Goal: Information Seeking & Learning: Check status

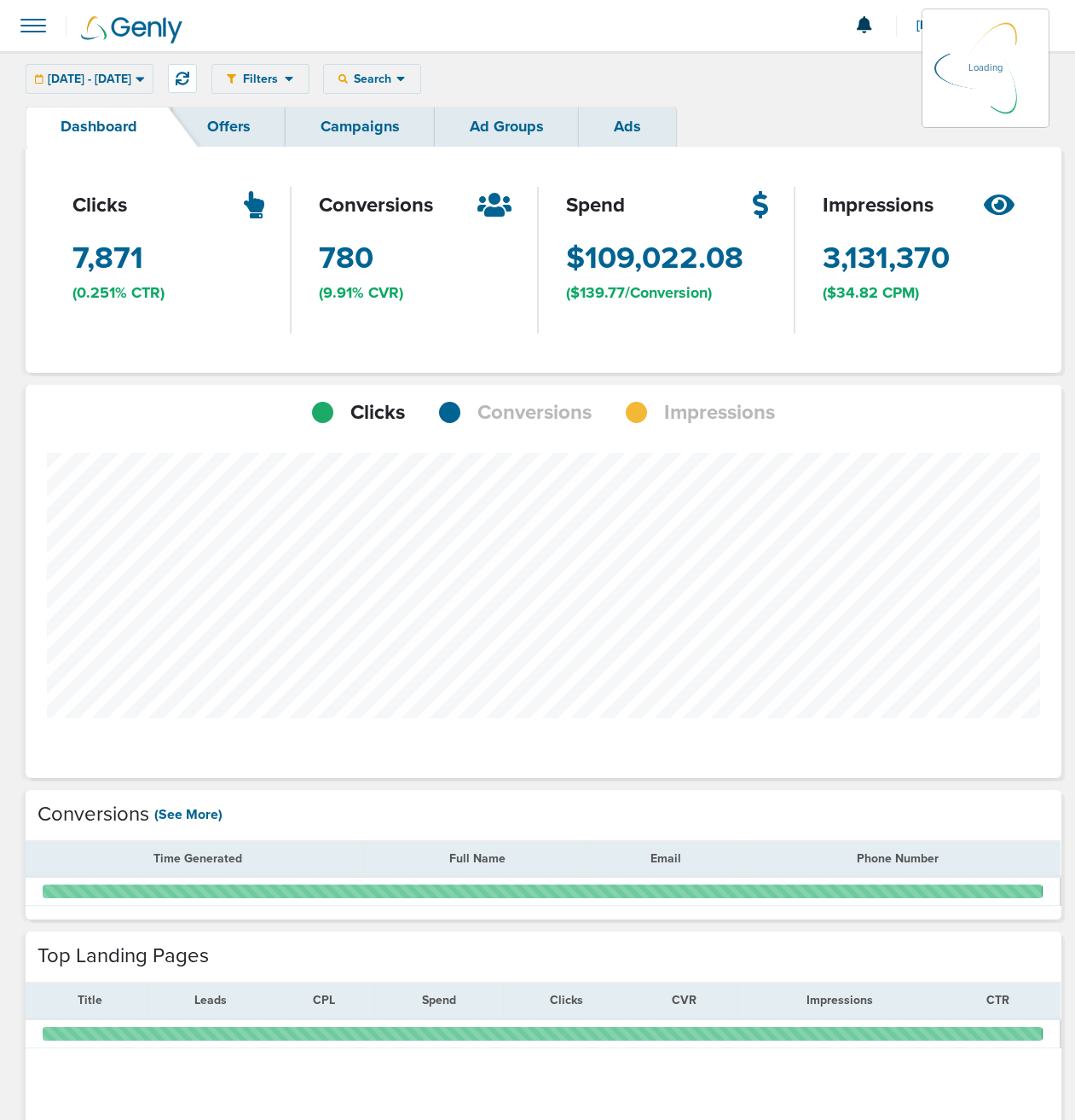
scroll to position [1328, 1024]
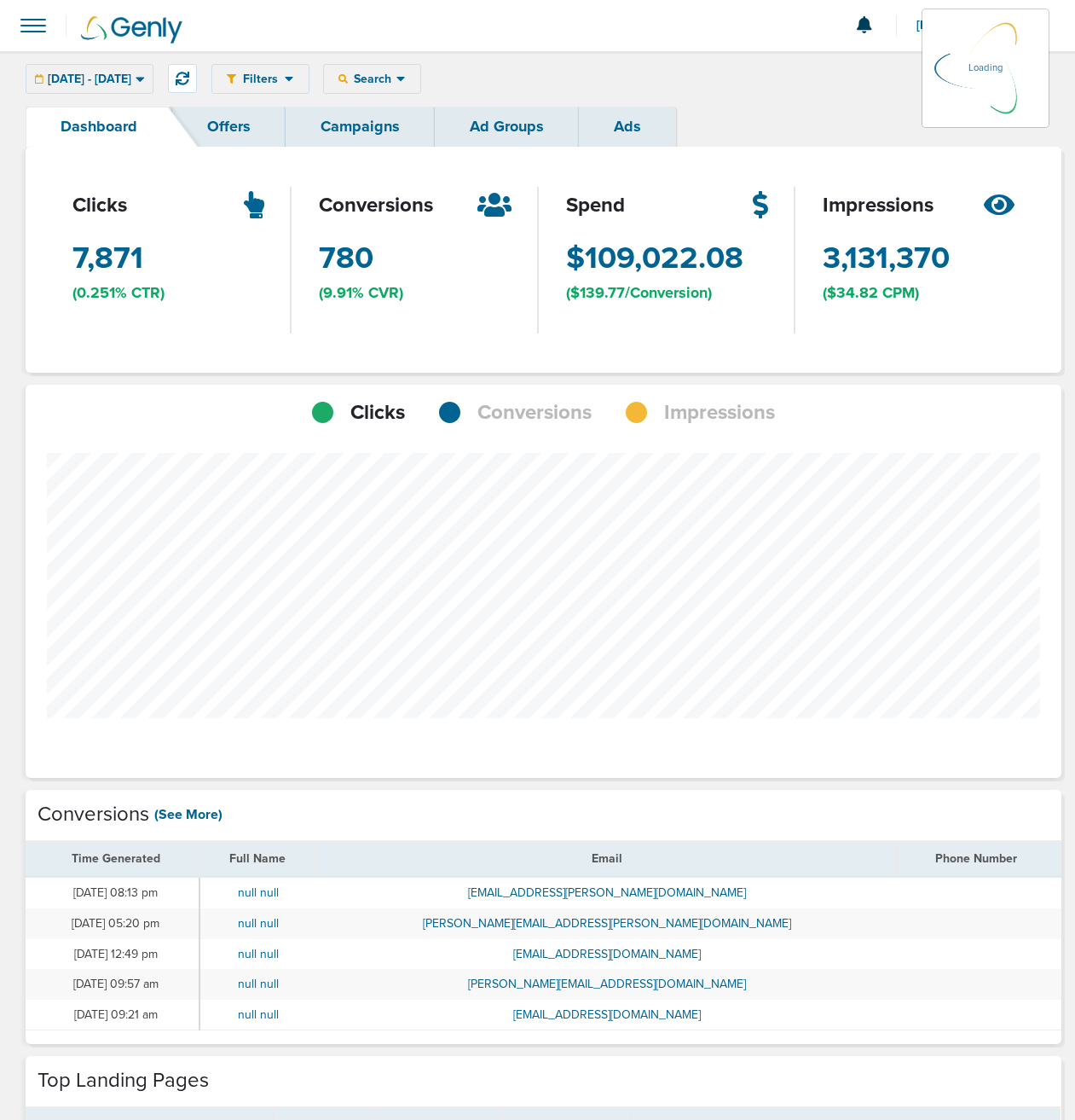
click at [145, 76] on icon at bounding box center [140, 79] width 9 height 15
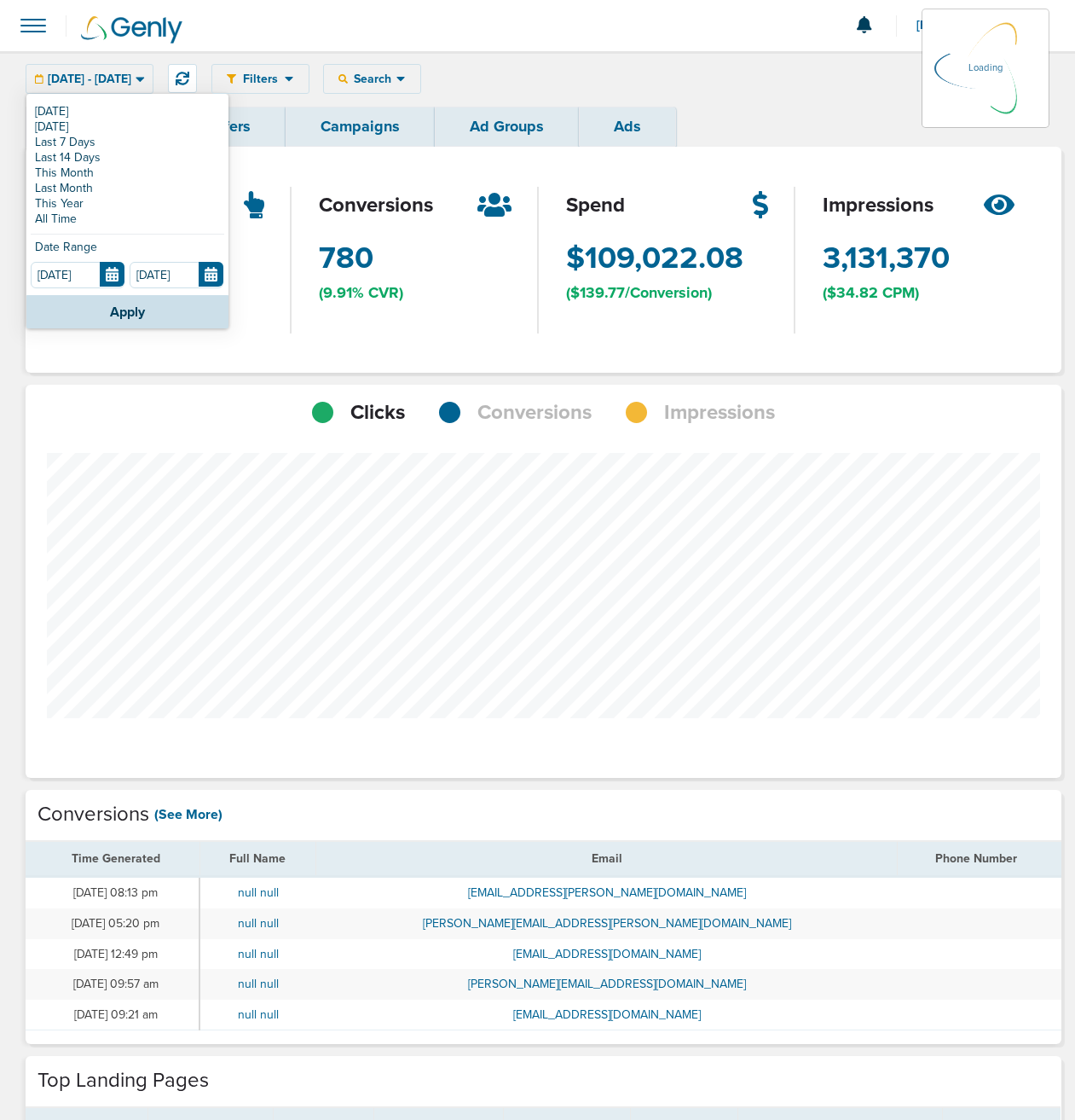
click at [113, 278] on span "7,871 Clicks" at bounding box center [108, 258] width 71 height 43
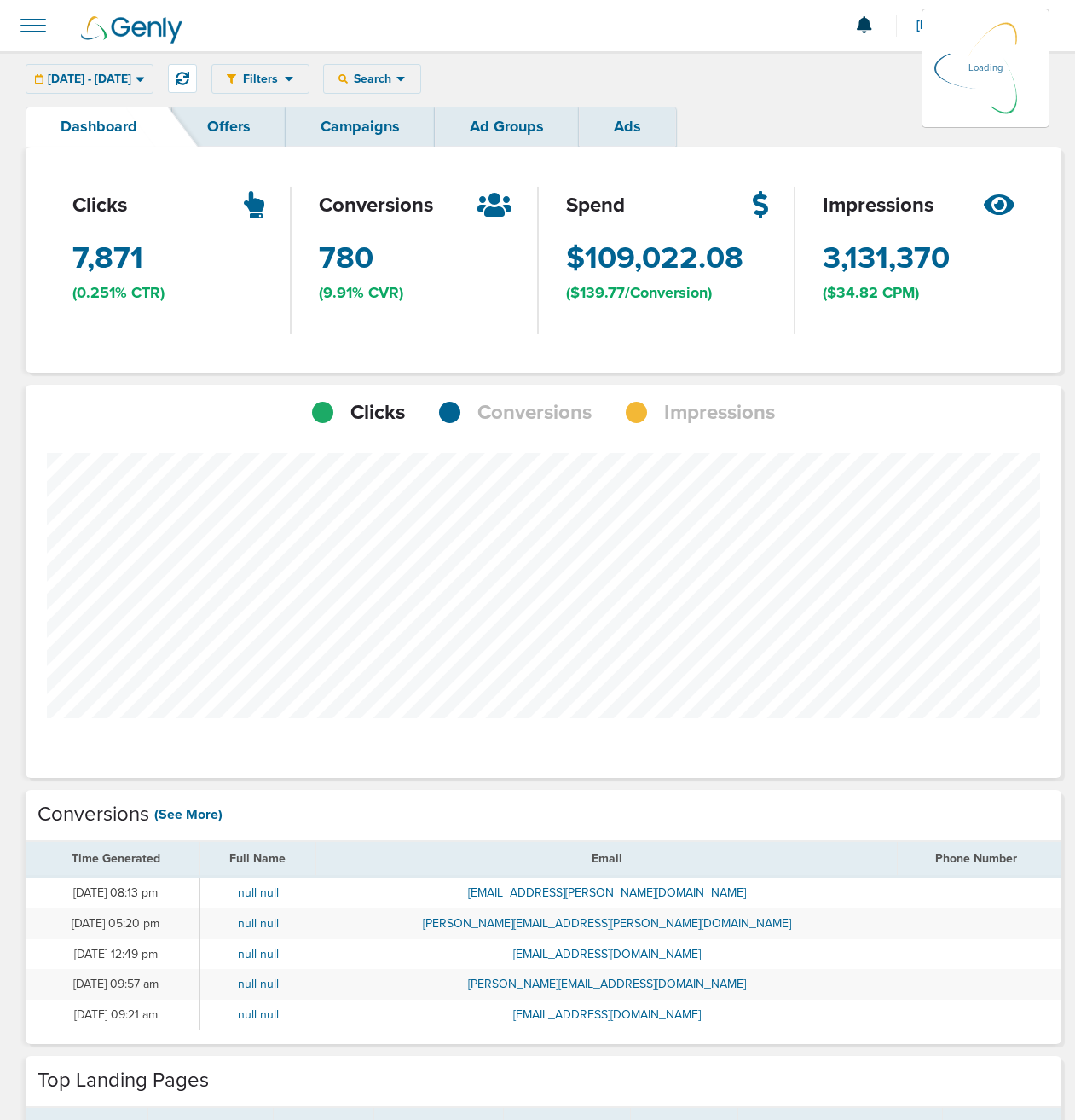
click at [96, 83] on div "[DATE] - [DATE] [DATE] [DATE] Last 7 Days Last 14 Days This Month Last Month Th…" at bounding box center [89, 78] width 128 height 30
click at [96, 80] on span "[DATE] - [DATE]" at bounding box center [90, 79] width 84 height 12
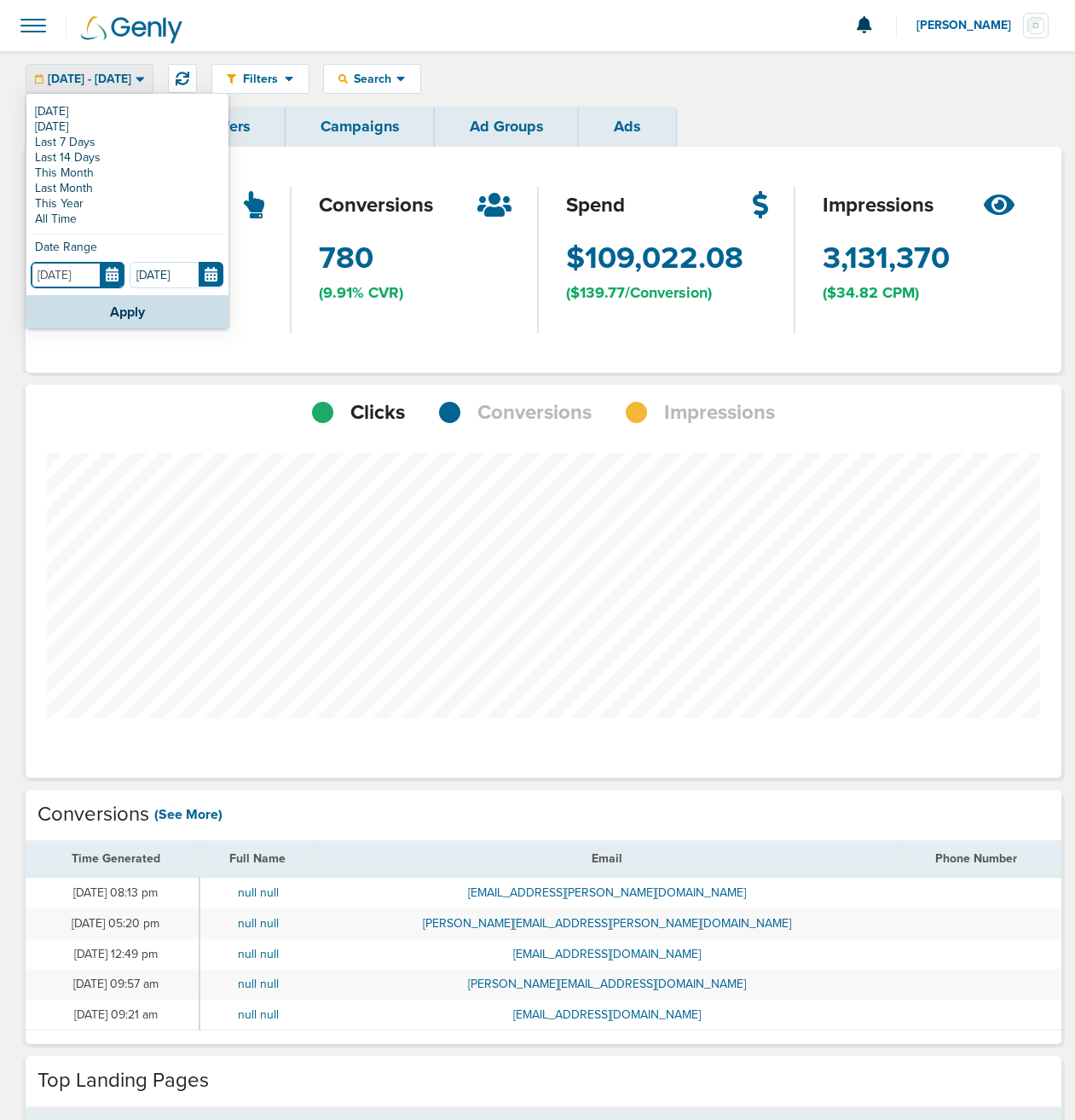
click at [77, 278] on input "[DATE]" at bounding box center [77, 274] width 94 height 26
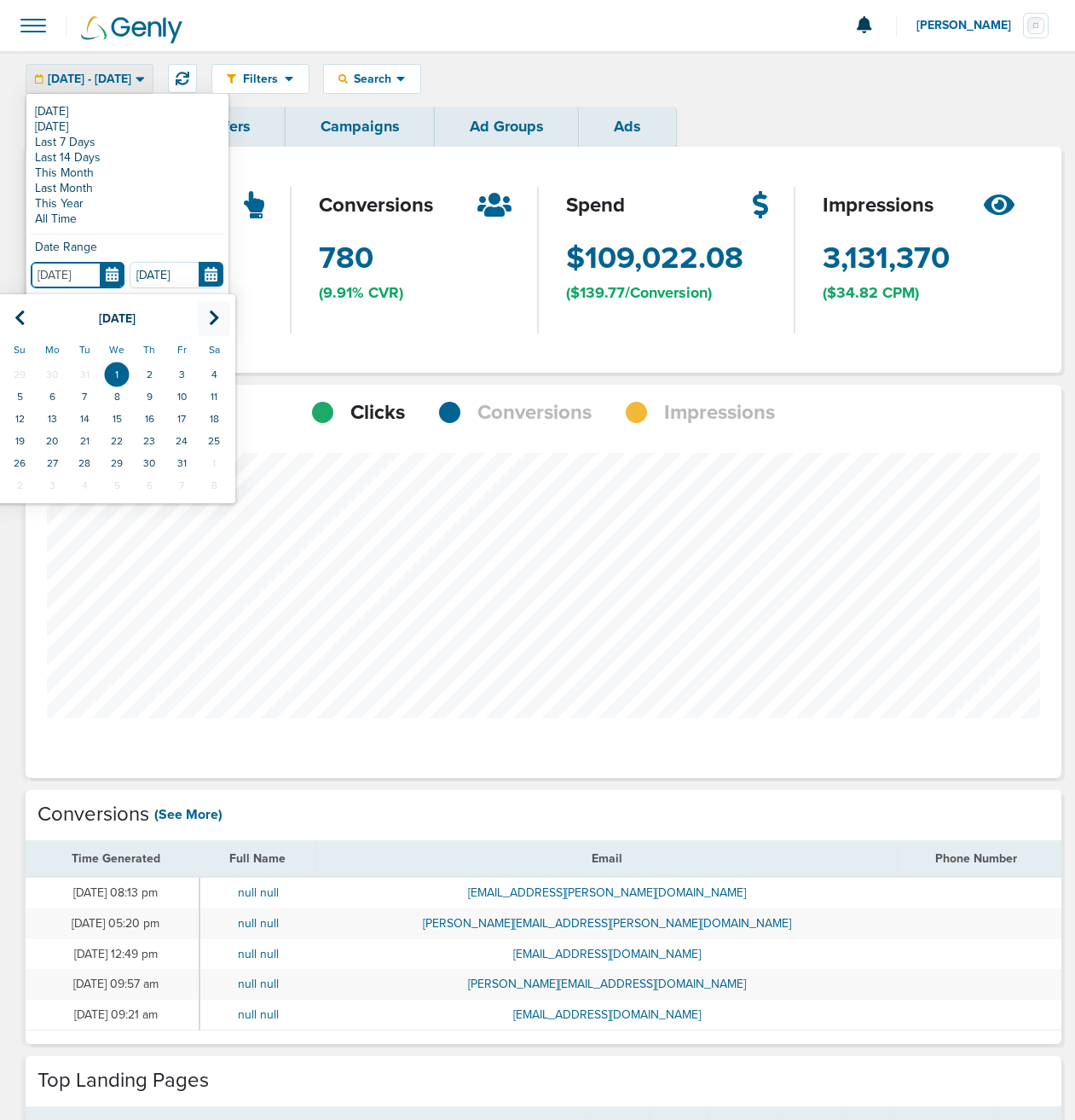
click at [215, 322] on icon at bounding box center [214, 318] width 11 height 17
click at [147, 372] on td "1" at bounding box center [150, 374] width 33 height 22
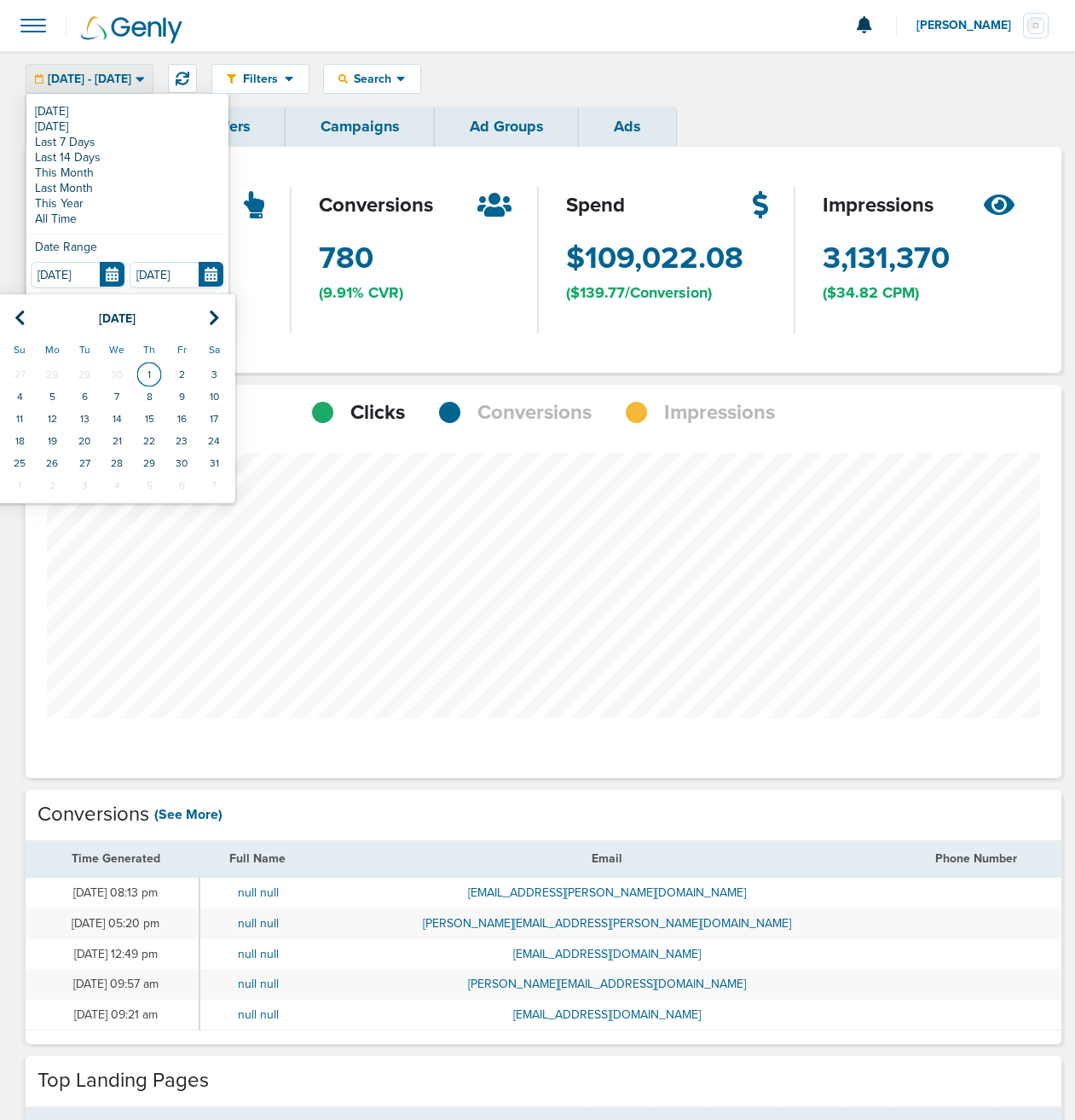
type input "[DATE]"
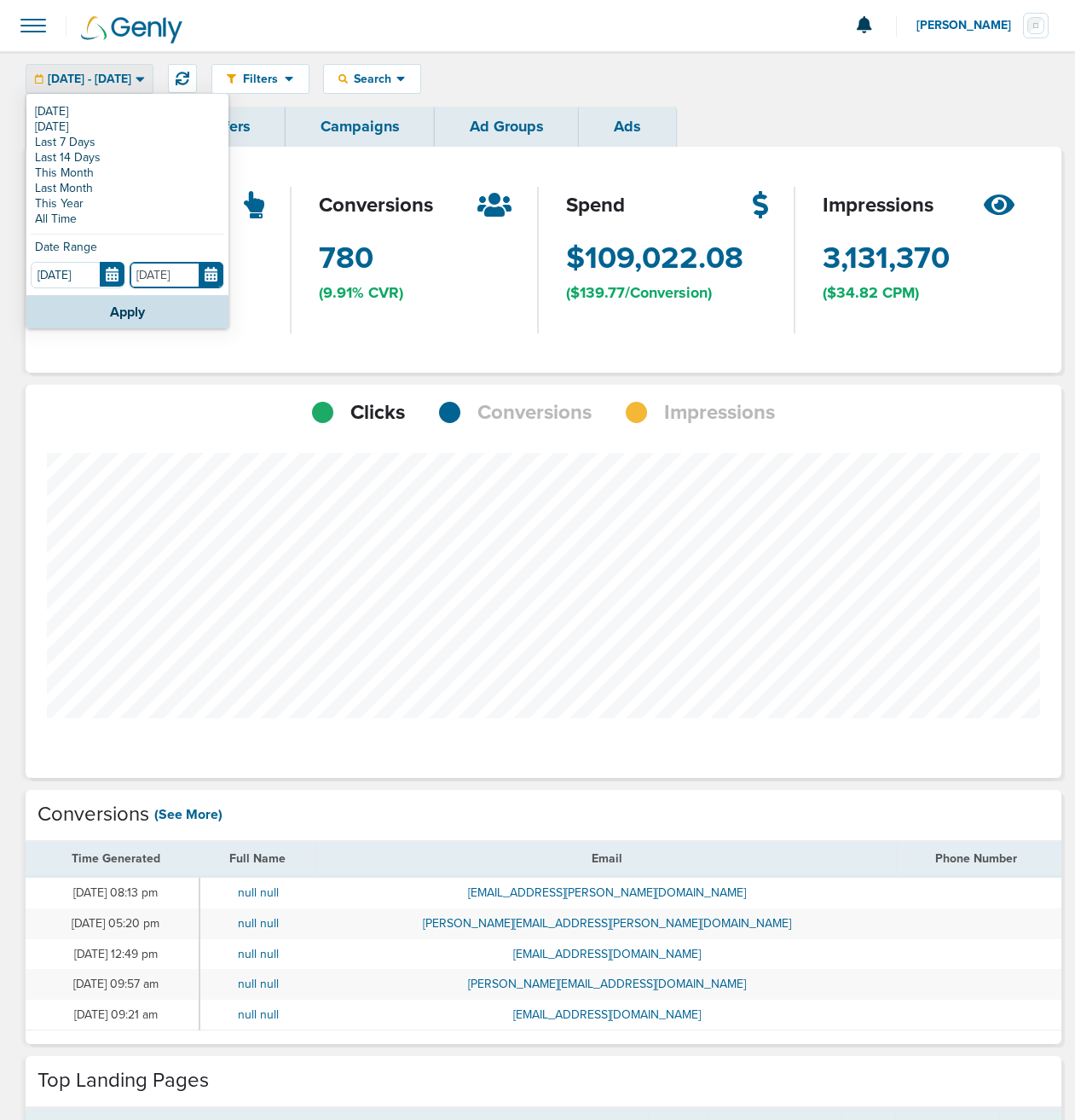
click at [170, 284] on input "[DATE]" at bounding box center [176, 274] width 94 height 26
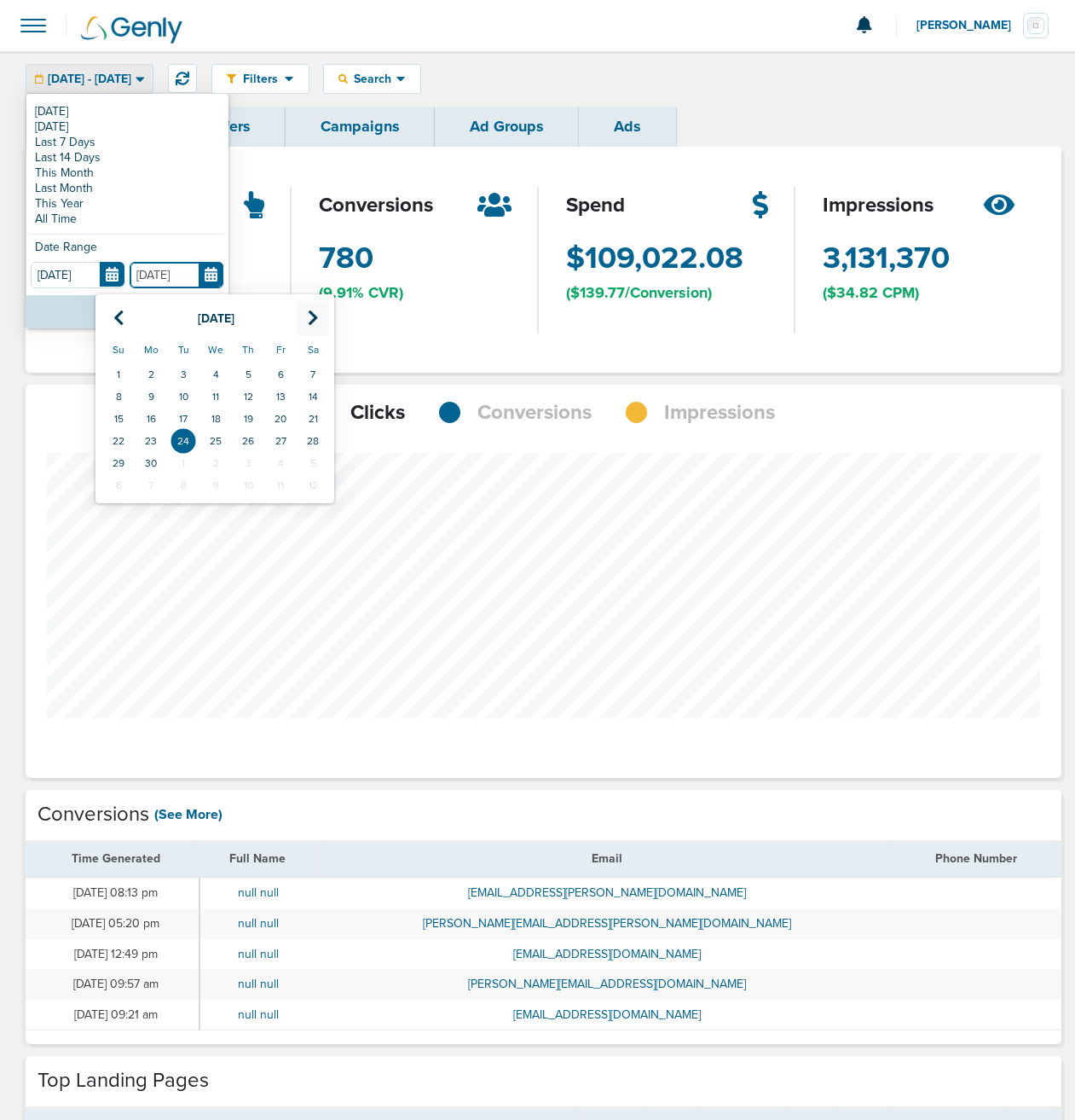
click at [310, 316] on icon at bounding box center [313, 318] width 11 height 17
click at [218, 460] on td "27" at bounding box center [216, 463] width 33 height 22
type input "[DATE]"
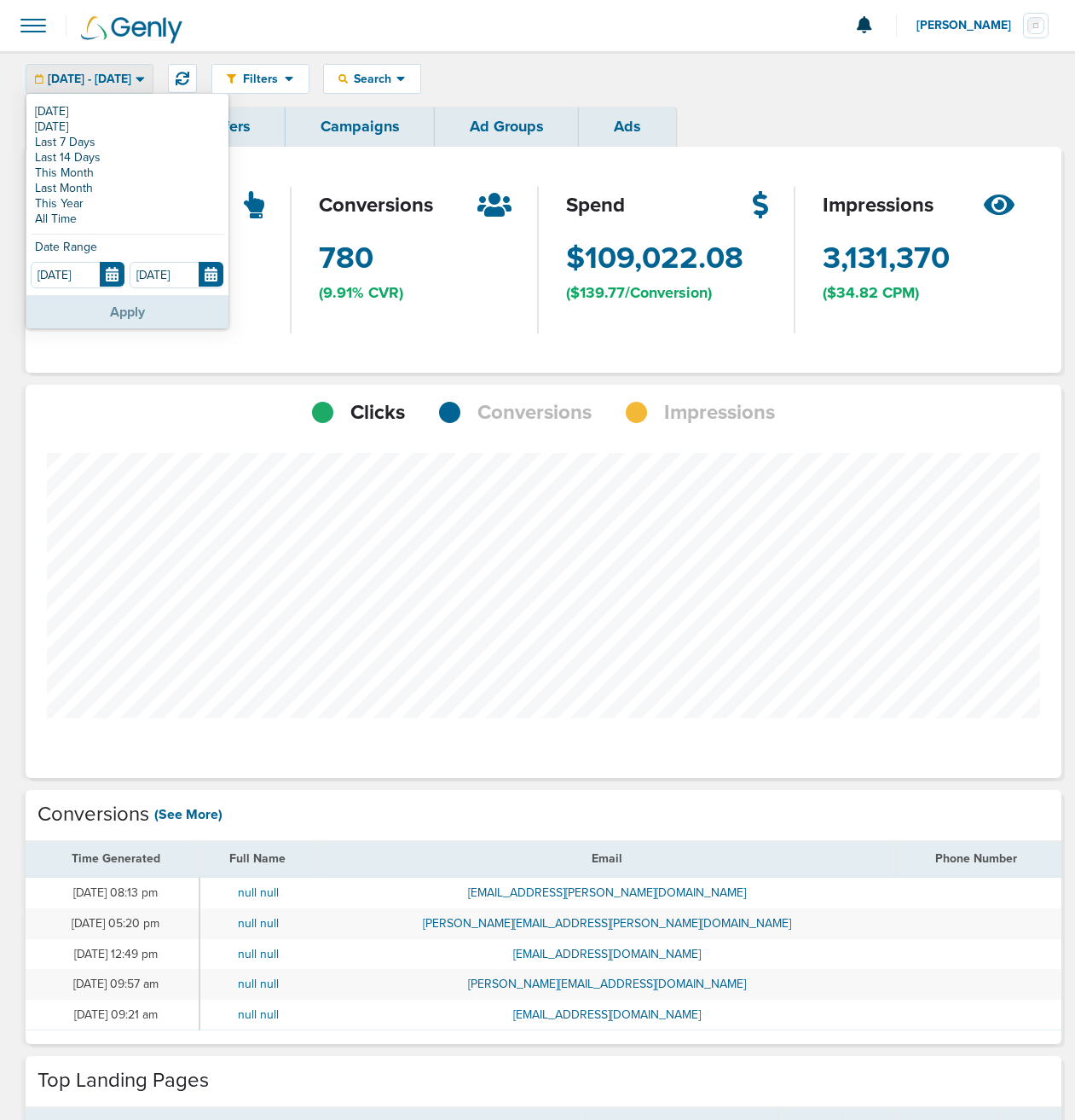
click at [149, 320] on button "Apply" at bounding box center [127, 312] width 202 height 34
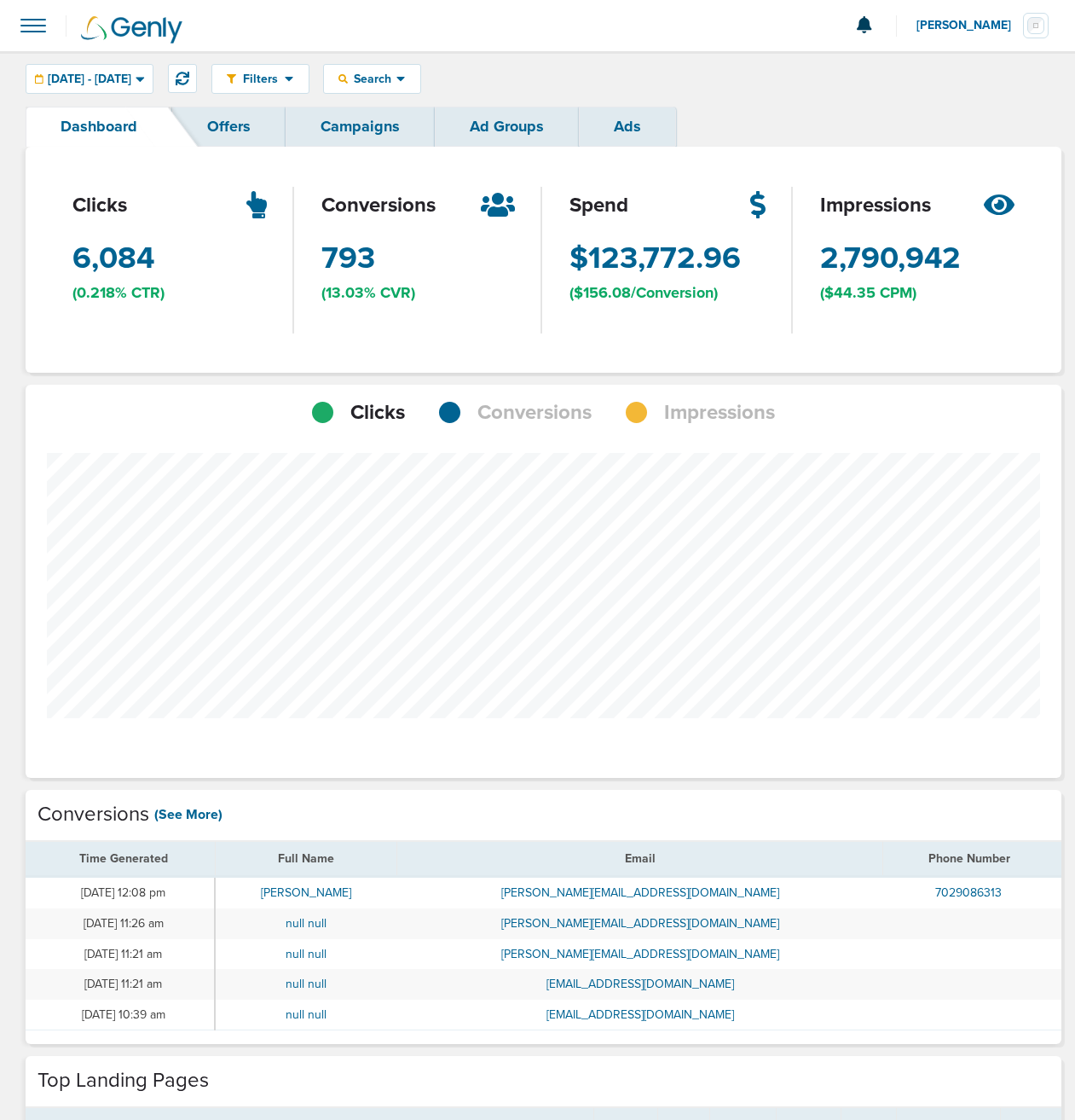
click at [366, 262] on span "793" at bounding box center [348, 258] width 54 height 43
drag, startPoint x: 338, startPoint y: 261, endPoint x: 353, endPoint y: 256, distance: 15.8
click at [339, 260] on span "793" at bounding box center [348, 258] width 54 height 43
click at [505, 209] on icon at bounding box center [498, 204] width 35 height 27
drag, startPoint x: 380, startPoint y: 212, endPoint x: 373, endPoint y: 221, distance: 11.4
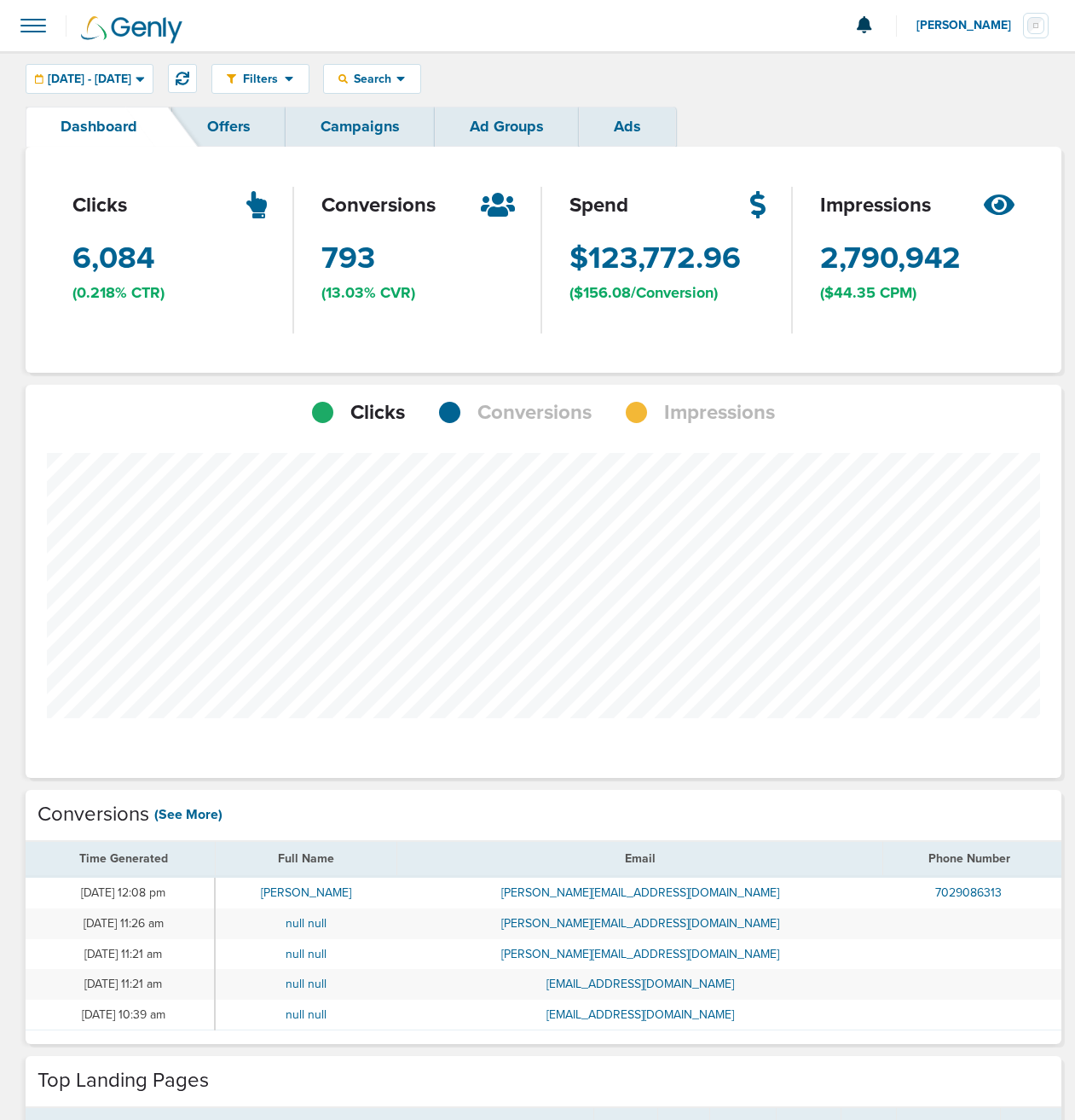
click at [379, 212] on span "conversions" at bounding box center [379, 205] width 114 height 29
click at [362, 290] on span "(13.03% CVR)" at bounding box center [368, 292] width 94 height 21
click at [193, 815] on link "(See More)" at bounding box center [188, 815] width 68 height 19
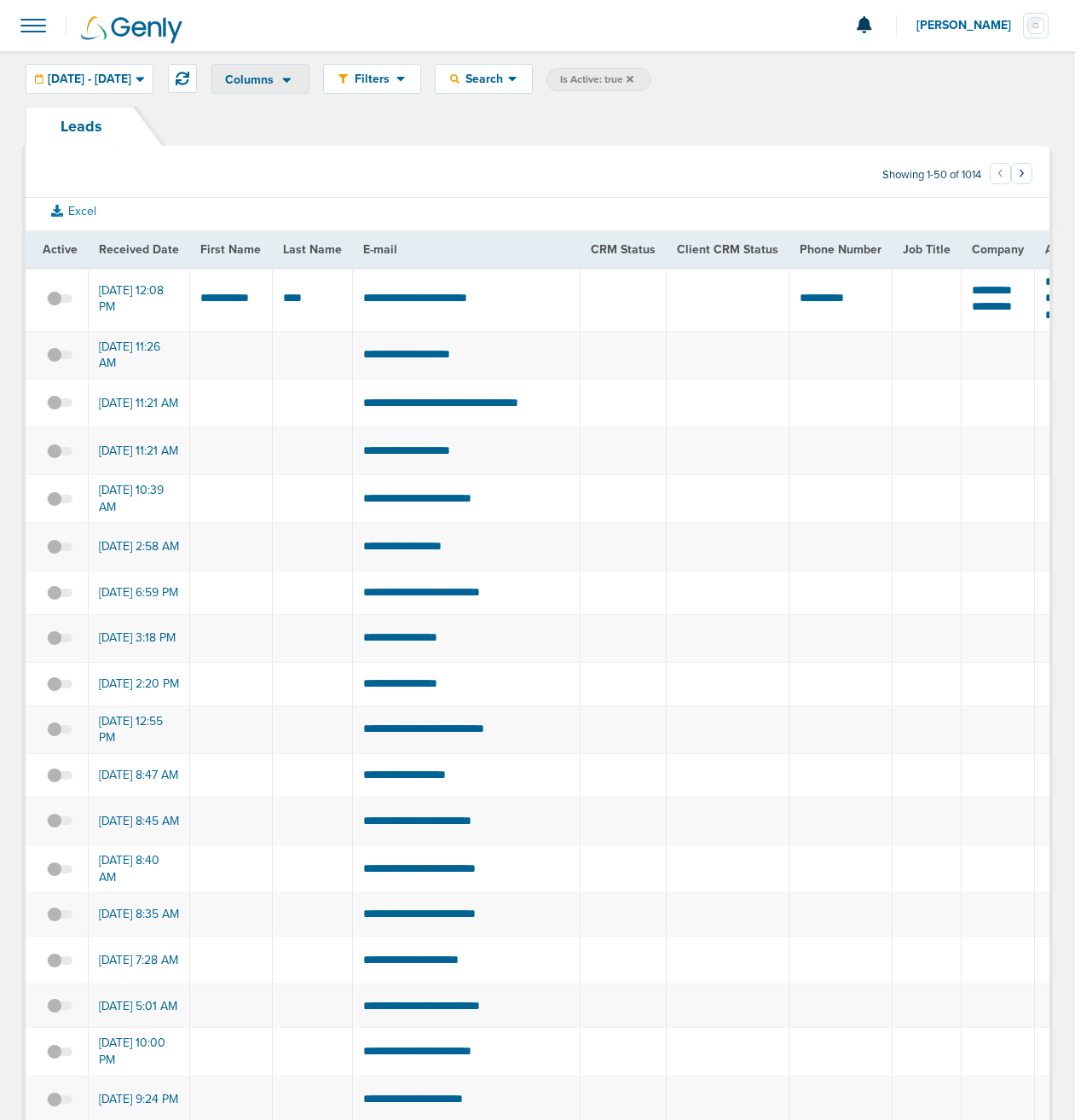
click at [274, 80] on span "Columns" at bounding box center [250, 80] width 49 height 12
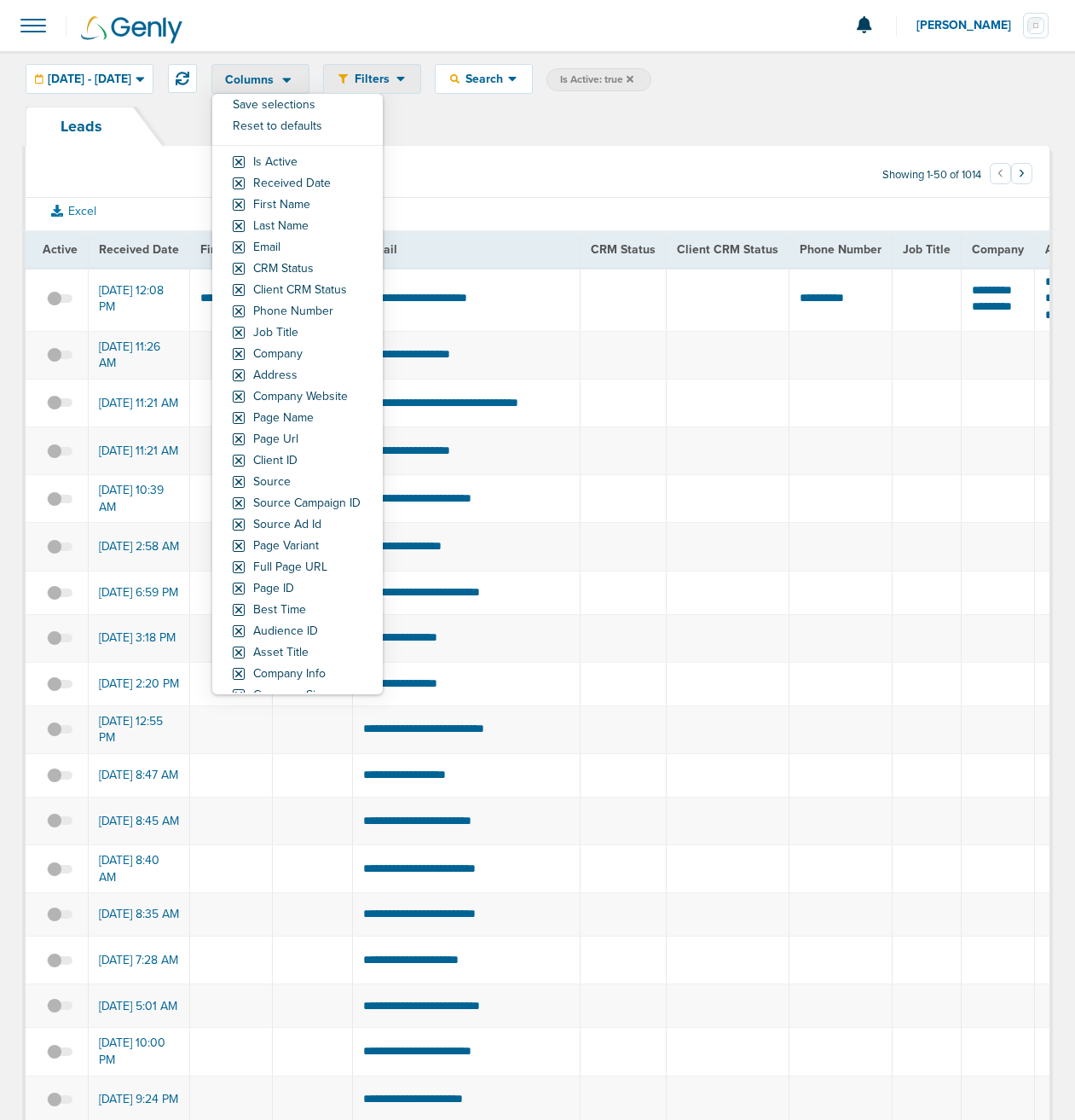
click at [397, 80] on span "Filters" at bounding box center [372, 79] width 49 height 15
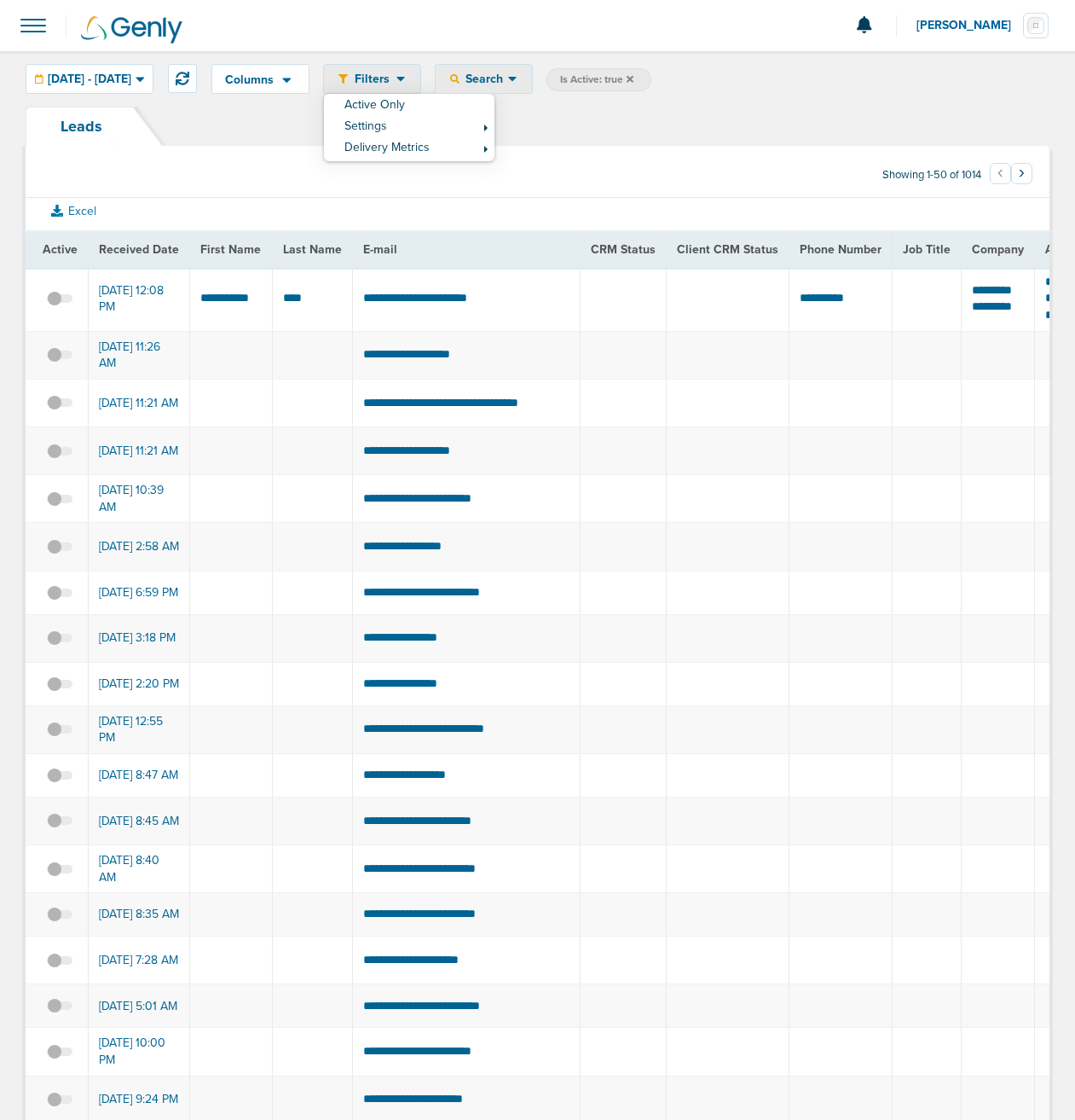
click at [508, 82] on span "Search" at bounding box center [484, 79] width 49 height 15
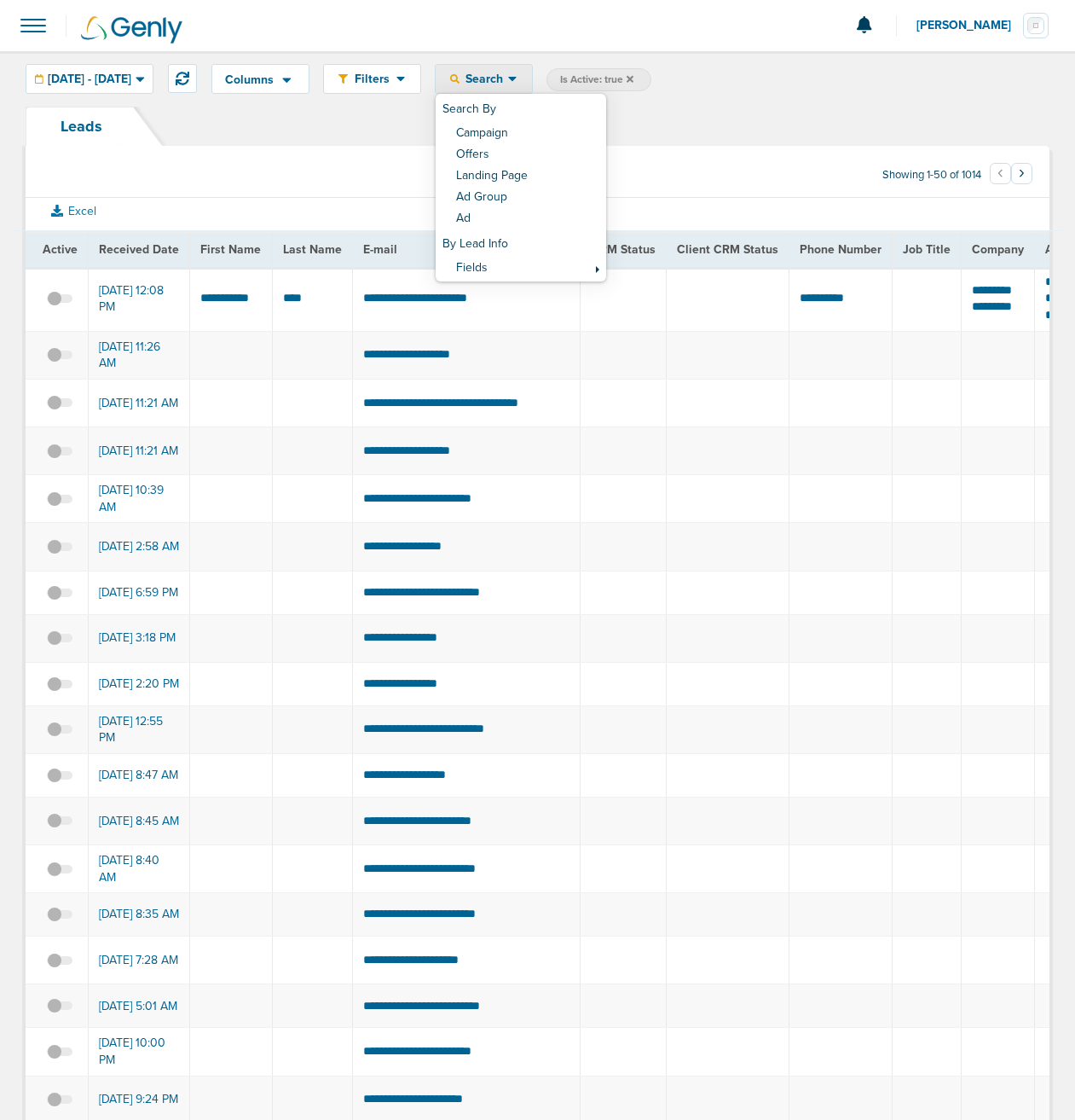
click at [410, 140] on div "Leads" at bounding box center [538, 125] width 1024 height 39
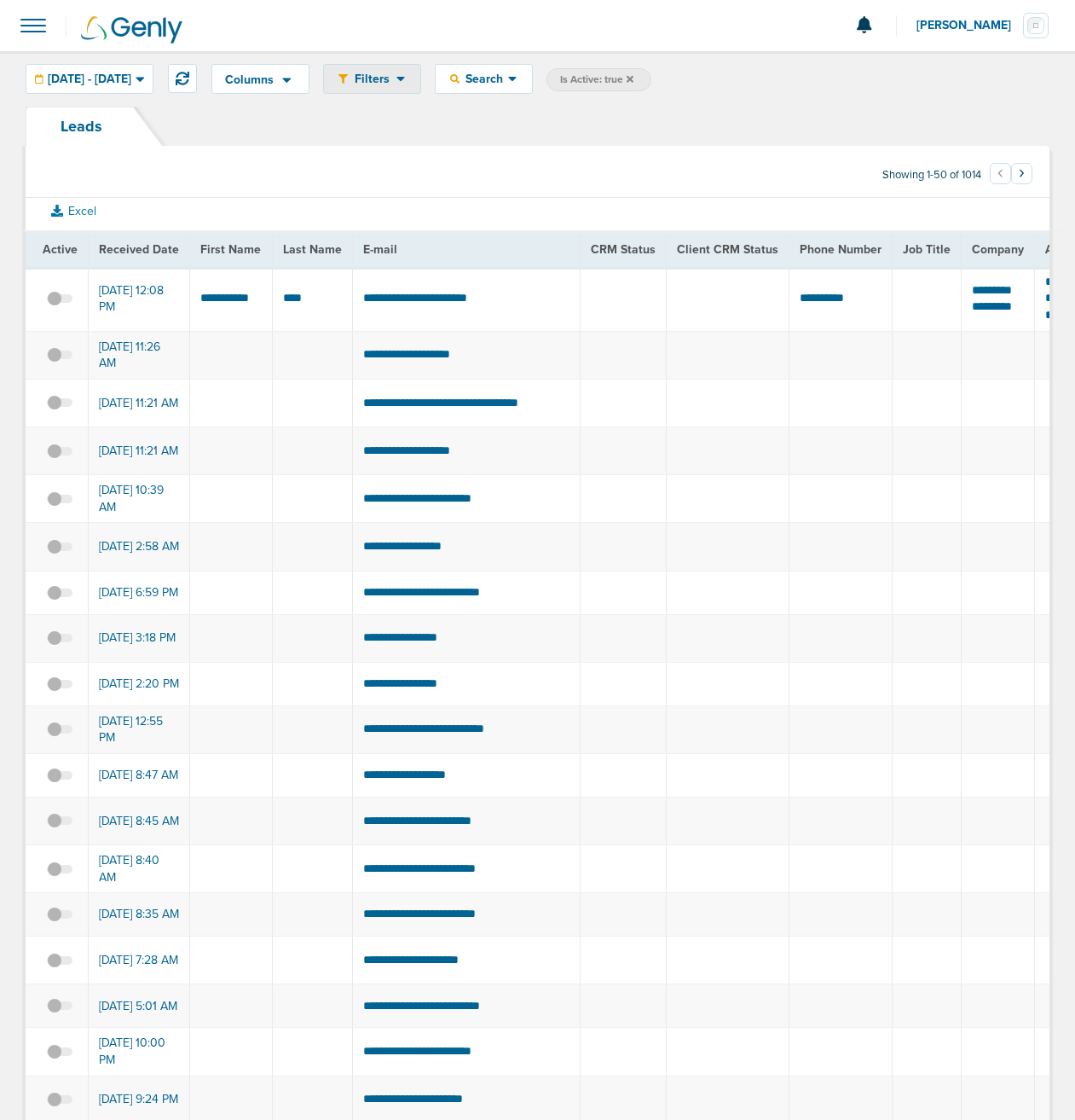
click at [397, 80] on span "Filters" at bounding box center [372, 79] width 49 height 15
click at [274, 82] on span "Columns" at bounding box center [250, 80] width 49 height 12
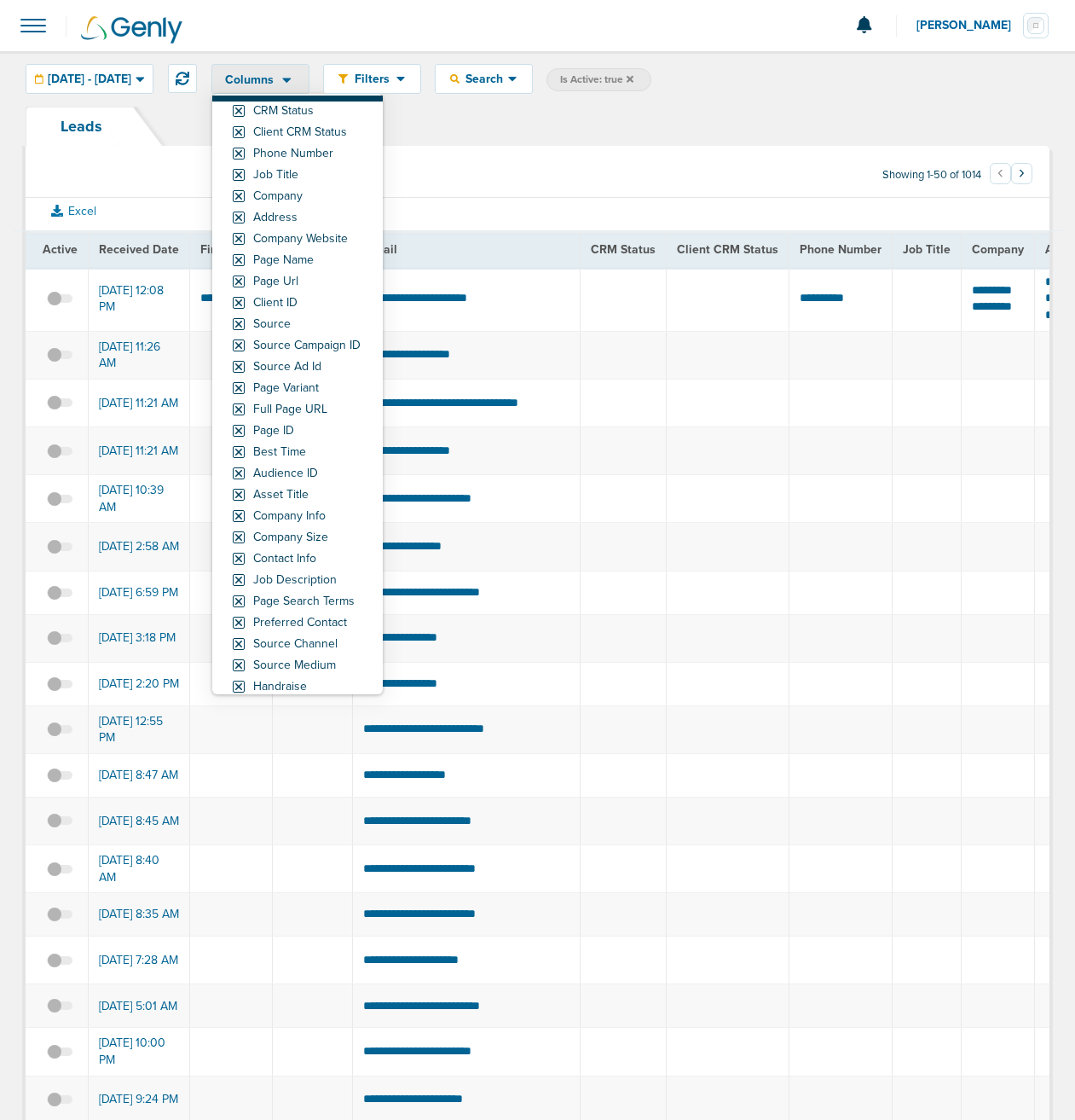
scroll to position [186, 0]
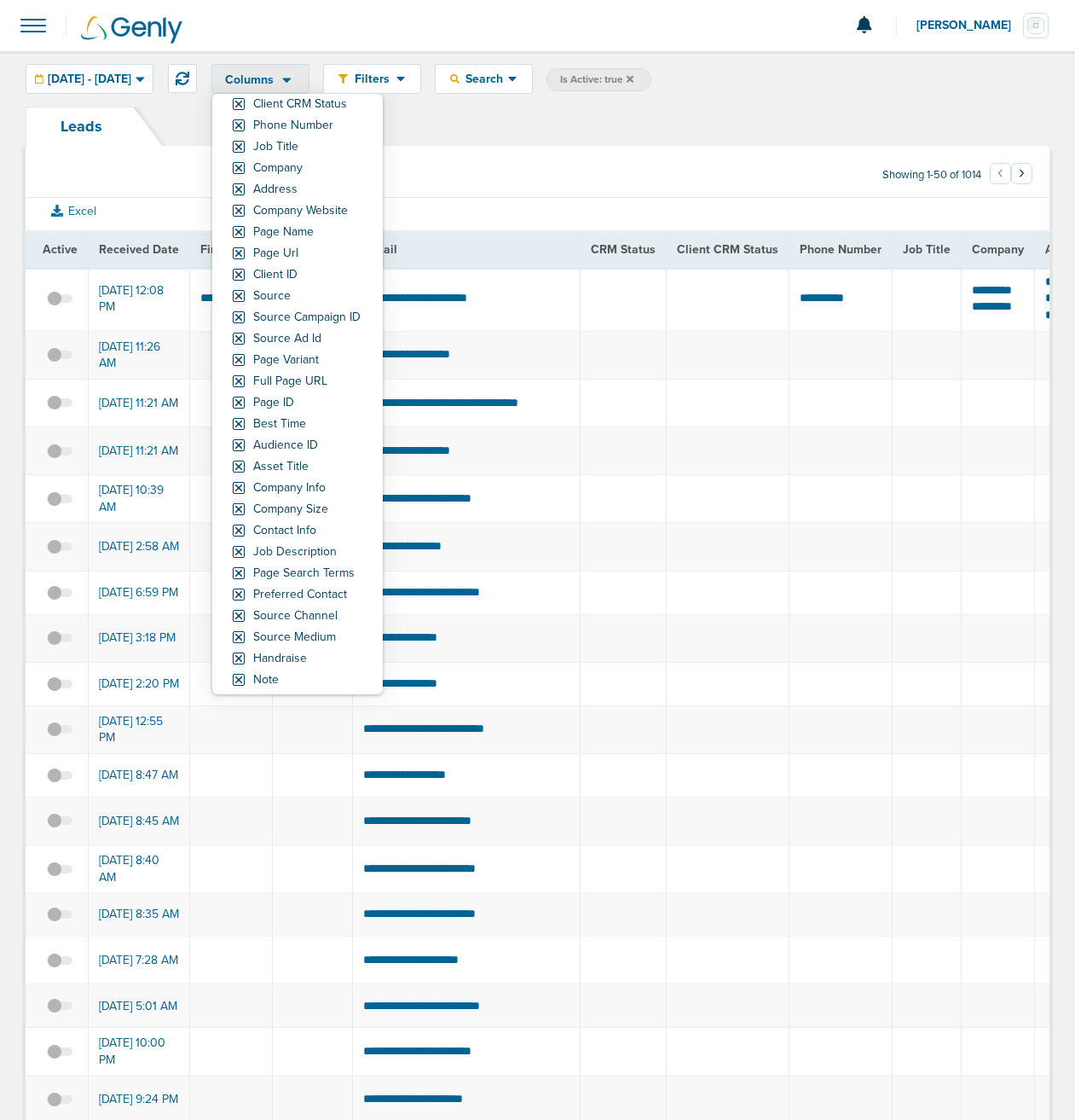
click at [559, 162] on section "Showing 1-50 of 1014 ‹ 1 2 3 ›" at bounding box center [538, 178] width 1024 height 39
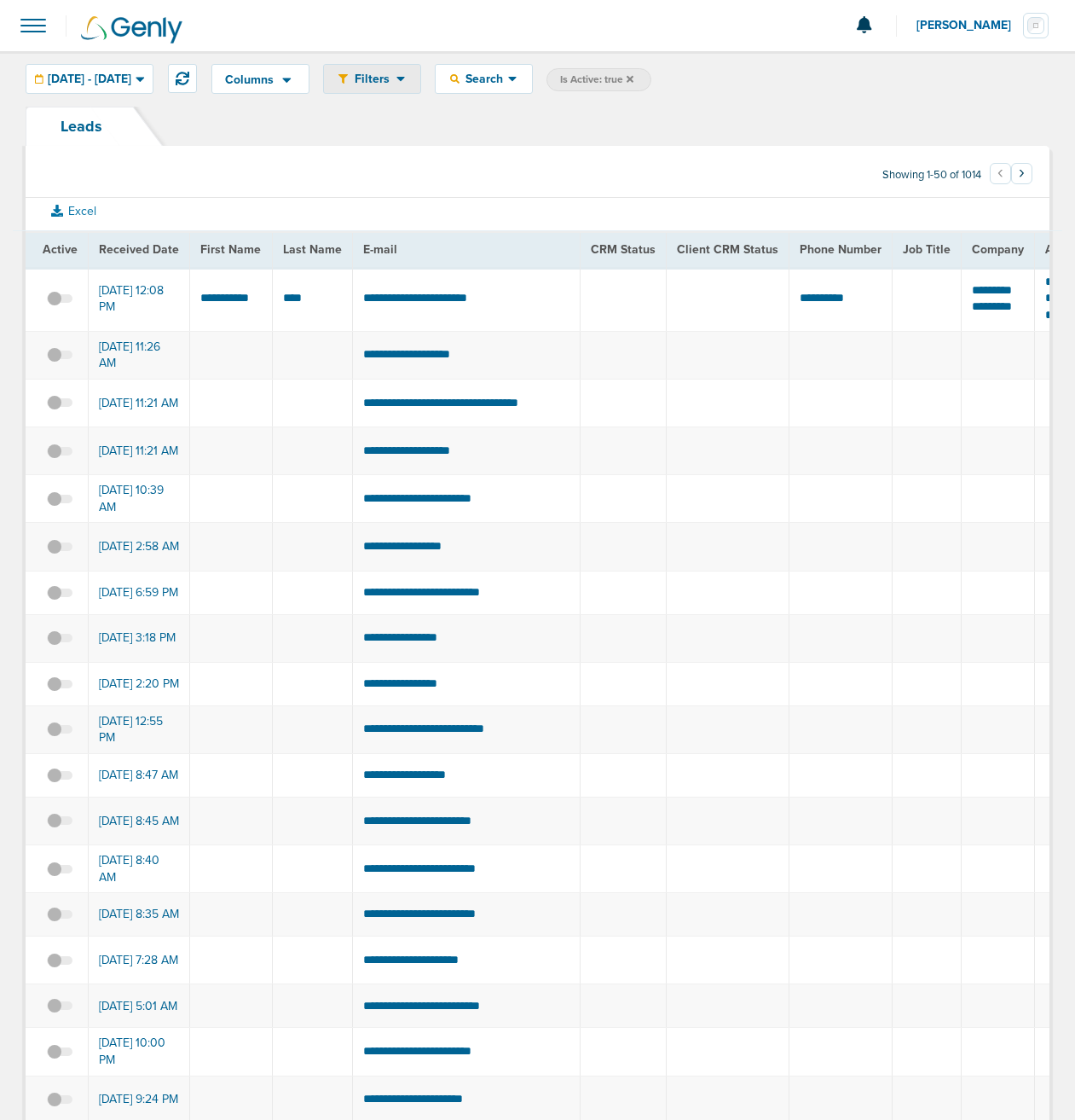
click at [420, 86] on div "Filters" at bounding box center [372, 78] width 96 height 28
click at [441, 104] on link "Active Only" at bounding box center [409, 105] width 171 height 21
click at [488, 159] on section "Showing 1-50 of 1014 ‹ 1 2 3 ›" at bounding box center [538, 178] width 1024 height 39
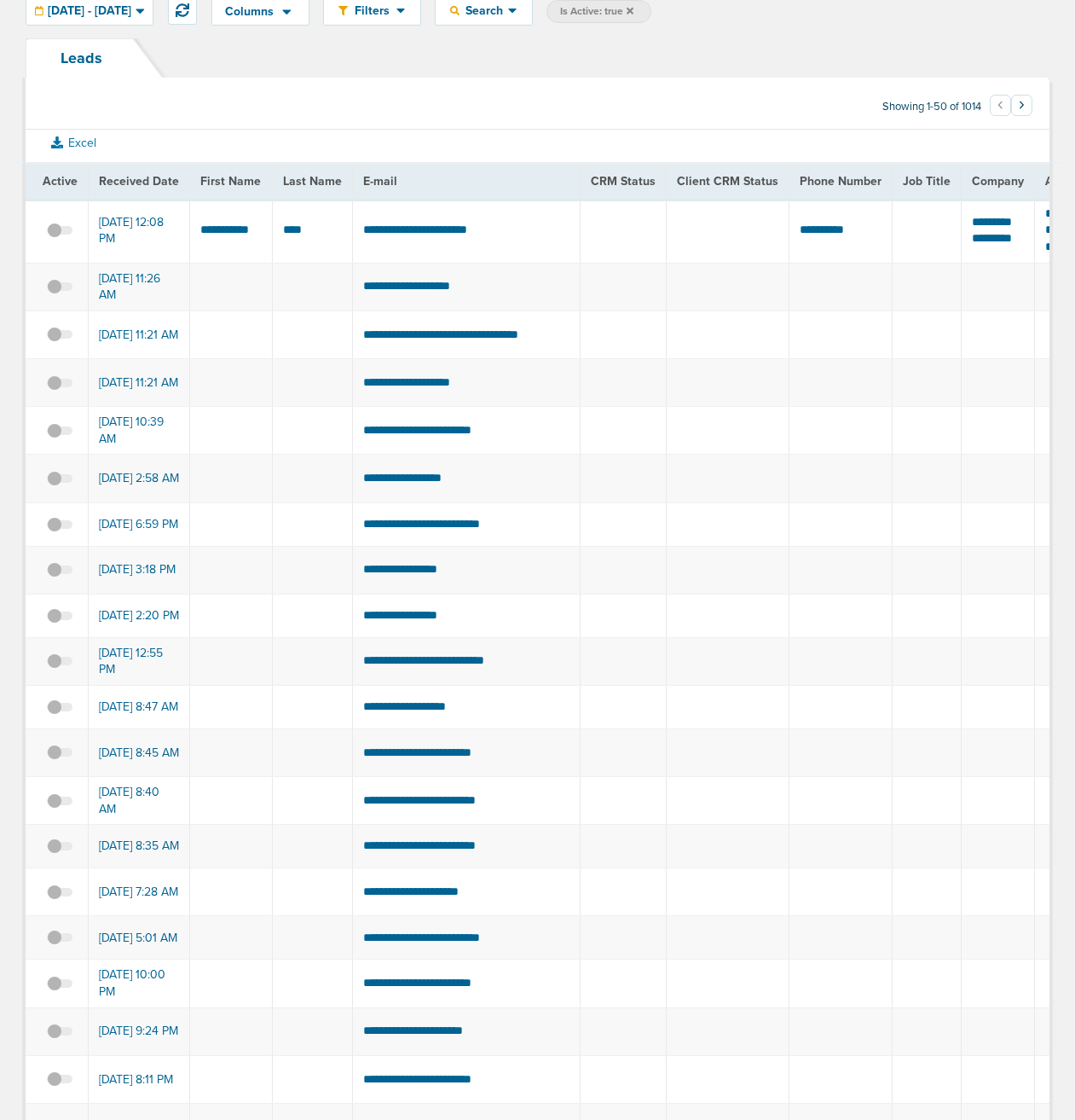
scroll to position [0, 0]
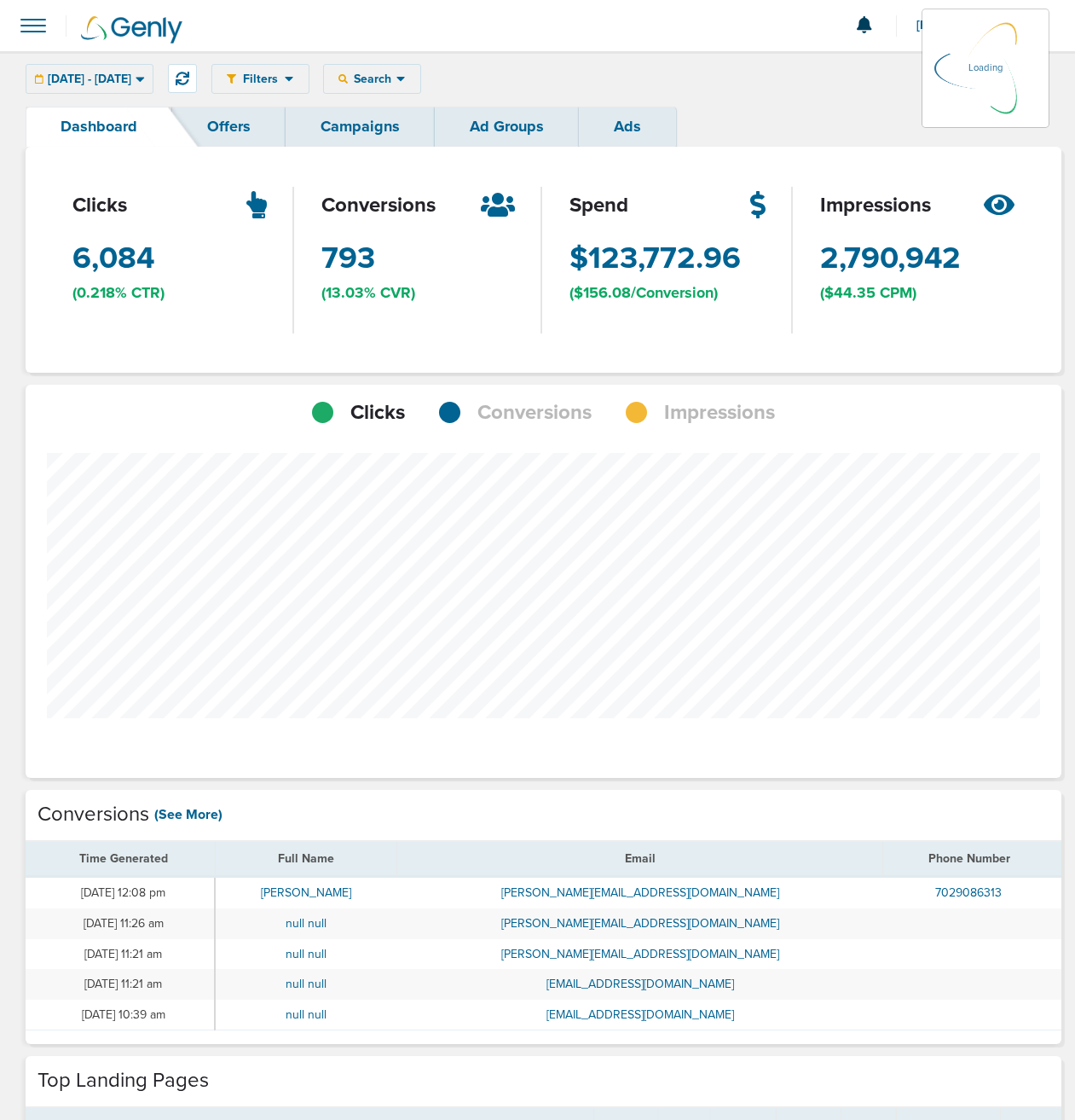
scroll to position [1328, 1024]
click at [409, 204] on span "conversions" at bounding box center [379, 205] width 114 height 29
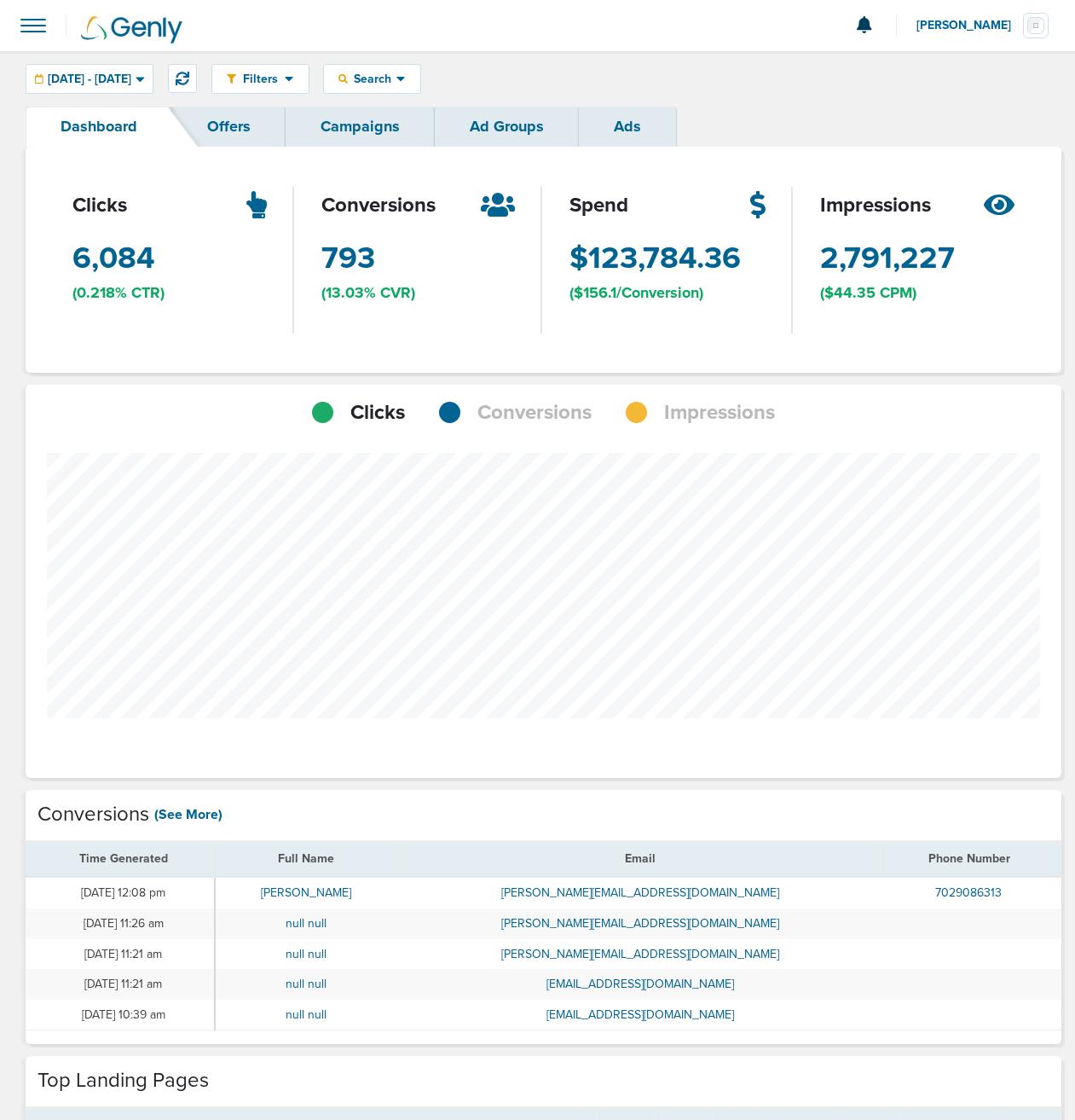
click at [555, 416] on span "Conversions" at bounding box center [535, 413] width 114 height 29
